Goal: Information Seeking & Learning: Learn about a topic

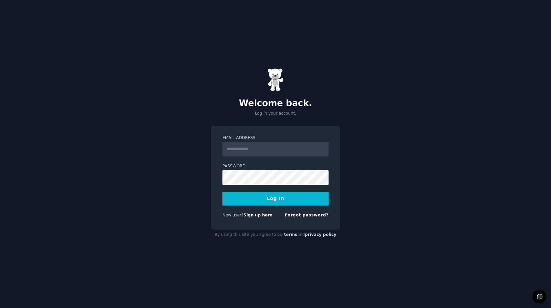
click at [280, 155] on input "Email Address" at bounding box center [275, 149] width 106 height 14
type input "**********"
click at [262, 202] on button "Log In" at bounding box center [275, 199] width 106 height 14
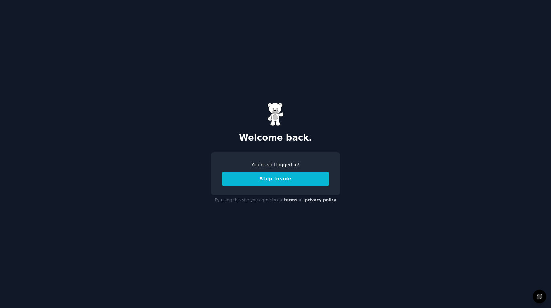
click at [288, 179] on button "Step Inside" at bounding box center [275, 179] width 106 height 14
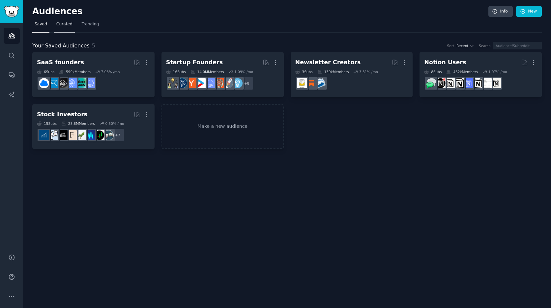
click at [66, 25] on span "Curated" at bounding box center [64, 24] width 16 height 6
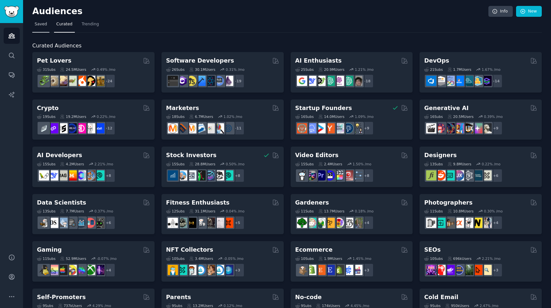
click at [47, 25] on link "Saved" at bounding box center [40, 26] width 17 height 14
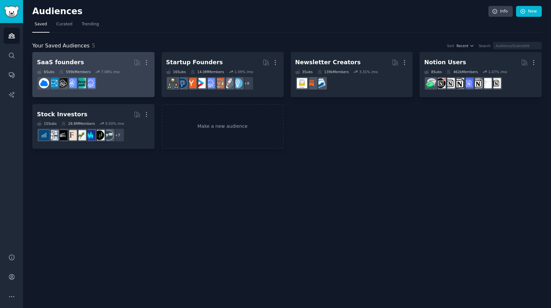
click at [77, 57] on h2 "SaaS founders More" at bounding box center [93, 63] width 113 height 12
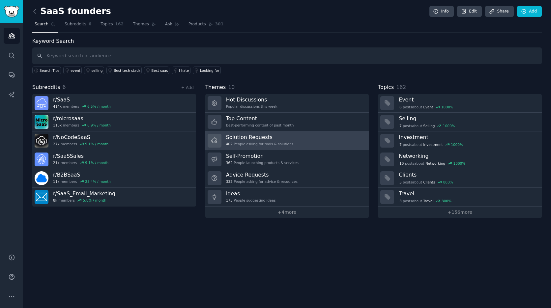
click at [289, 142] on div "402 People asking for tools & solutions" at bounding box center [259, 144] width 67 height 5
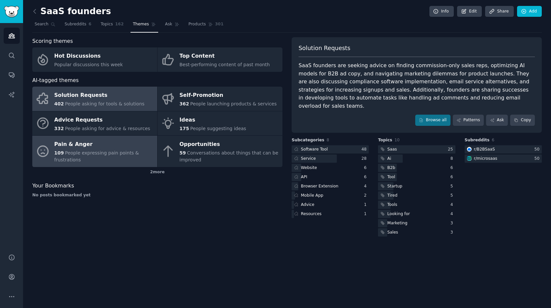
click at [64, 144] on div "Pain & Anger" at bounding box center [103, 144] width 99 height 11
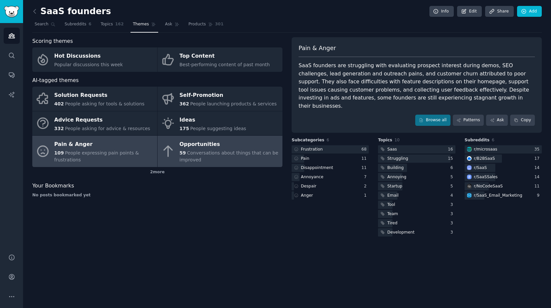
click at [219, 159] on div "59 Conversations about things that can be improved" at bounding box center [228, 157] width 99 height 14
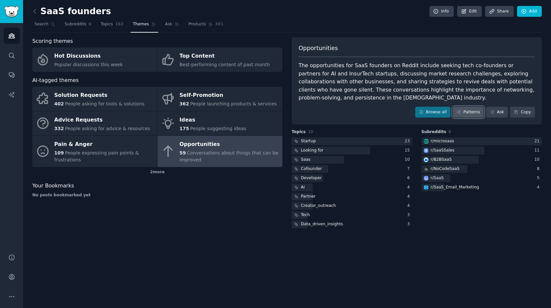
click at [465, 110] on link "Patterns" at bounding box center [467, 112] width 31 height 11
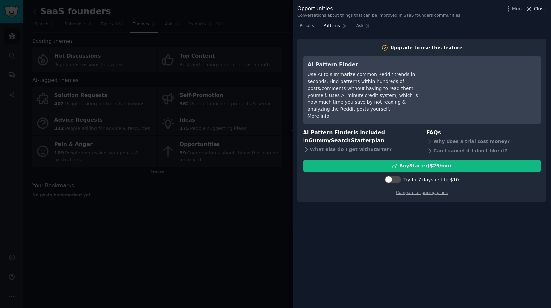
click at [538, 7] on span "Close" at bounding box center [539, 8] width 13 height 7
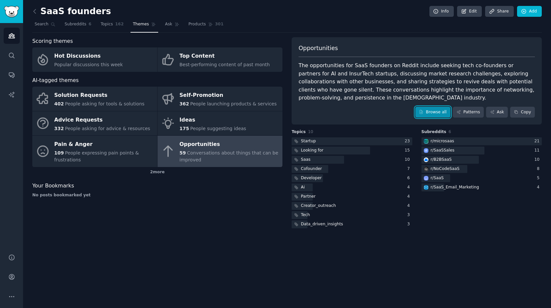
click at [432, 110] on link "Browse all" at bounding box center [432, 112] width 35 height 11
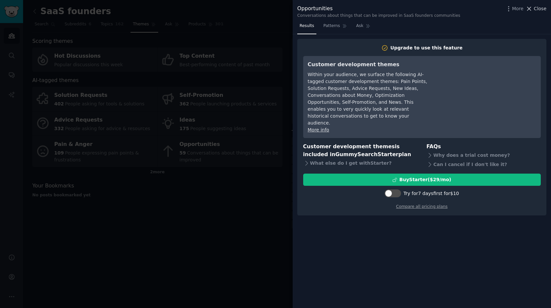
click at [540, 8] on span "Close" at bounding box center [539, 8] width 13 height 7
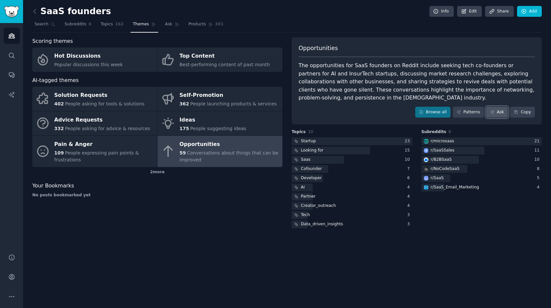
click at [489, 114] on link "Ask" at bounding box center [497, 112] width 22 height 11
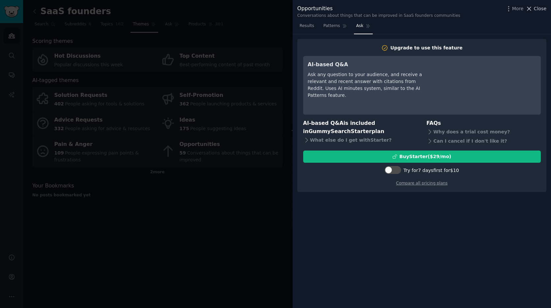
click at [537, 7] on span "Close" at bounding box center [539, 8] width 13 height 7
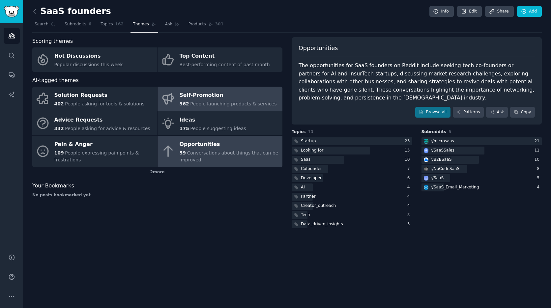
click at [214, 98] on div "Self-Promotion" at bounding box center [227, 95] width 97 height 11
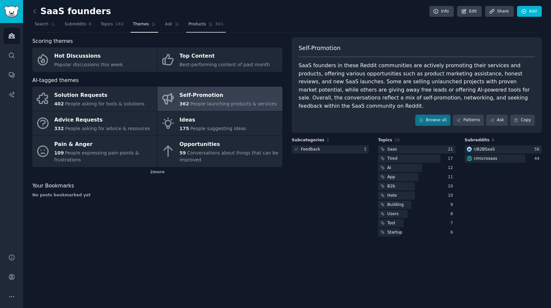
click at [202, 22] on span "Products" at bounding box center [196, 24] width 17 height 6
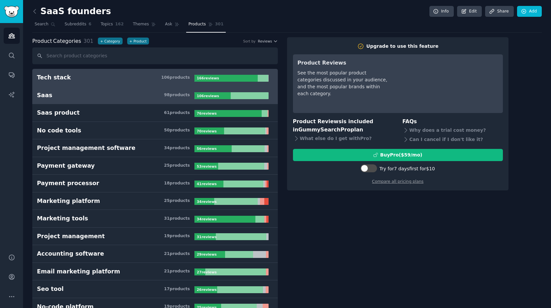
click at [177, 94] on div "98 product s" at bounding box center [177, 95] width 26 height 6
